Goal: Information Seeking & Learning: Check status

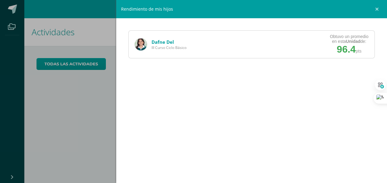
click at [158, 44] on link "Dafne Del" at bounding box center [162, 42] width 23 height 6
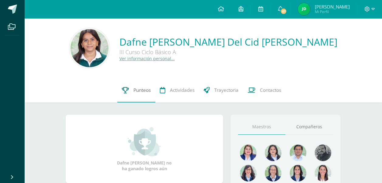
click at [137, 92] on span "Punteos" at bounding box center [142, 90] width 17 height 6
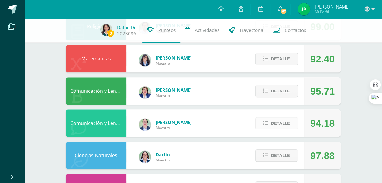
scroll to position [245, 0]
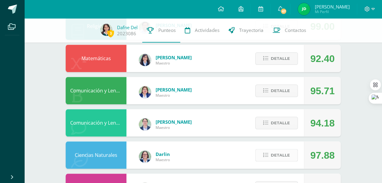
click at [277, 151] on span "Detalle" at bounding box center [280, 155] width 19 height 11
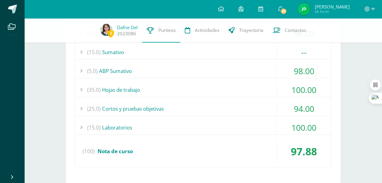
scroll to position [422, 0]
click at [180, 107] on div "(25.0) Cortos y pruebas objetivas" at bounding box center [203, 109] width 256 height 14
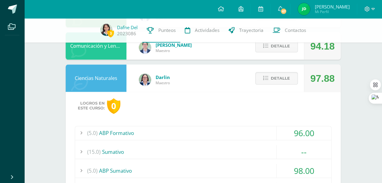
scroll to position [321, 0]
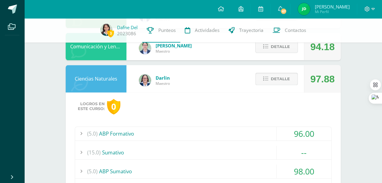
click at [266, 80] on icon at bounding box center [265, 78] width 5 height 5
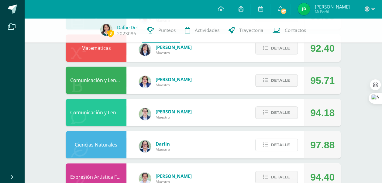
scroll to position [404, 0]
